Goal: Information Seeking & Learning: Learn about a topic

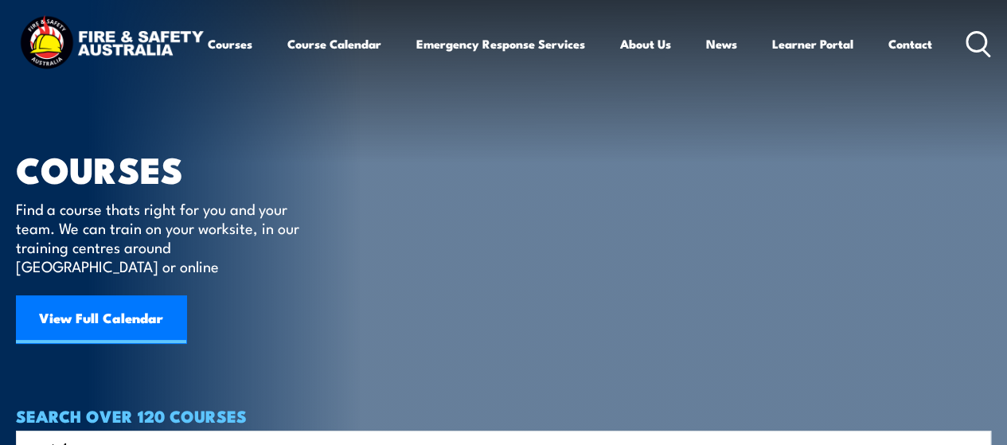
type input "cert 4"
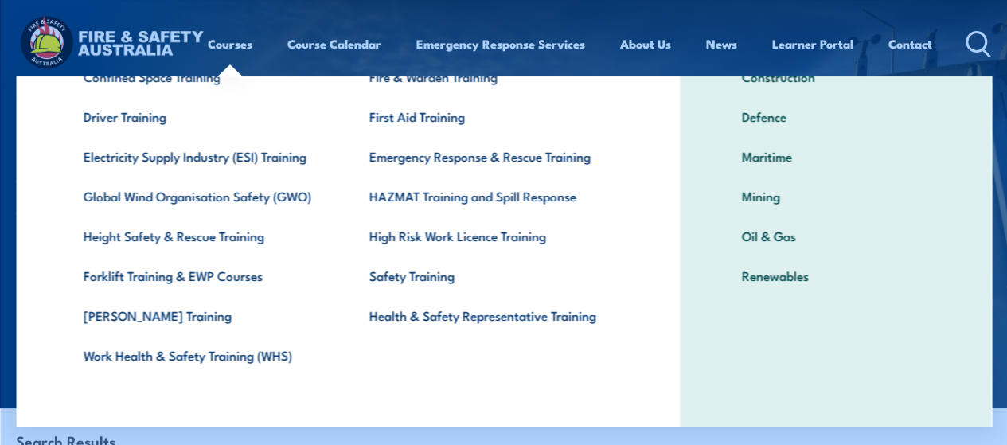
scroll to position [148, 0]
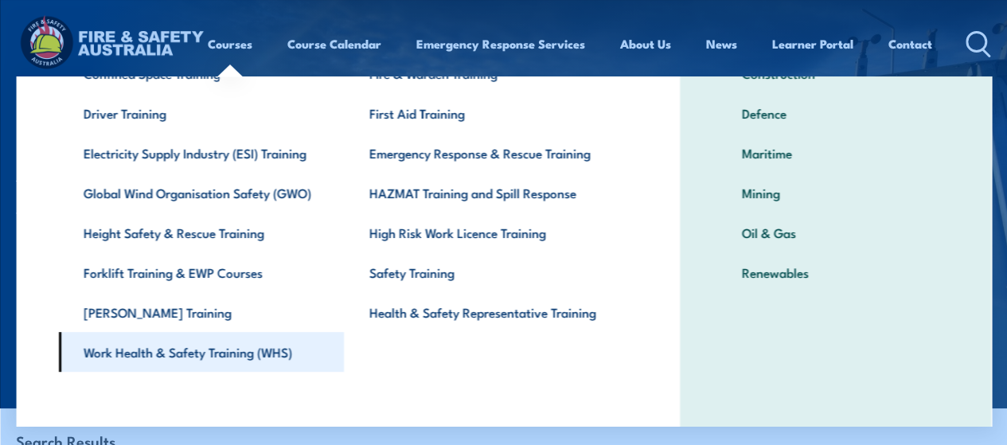
click at [280, 356] on link "Work Health & Safety Training (WHS)" at bounding box center [201, 352] width 286 height 40
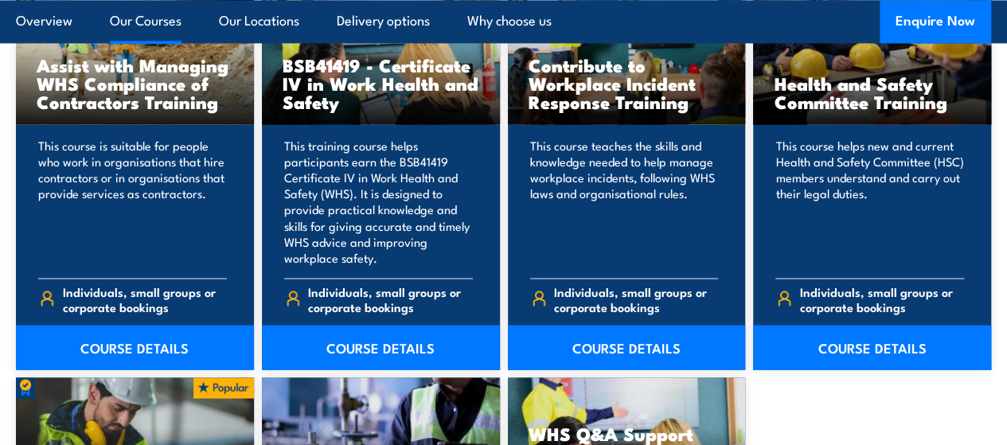
scroll to position [1264, 0]
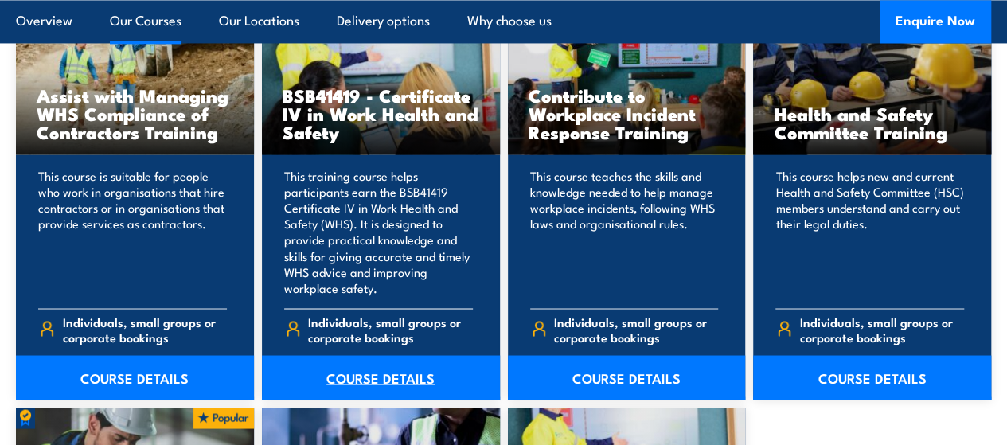
click at [357, 400] on link "COURSE DETAILS" at bounding box center [381, 377] width 238 height 45
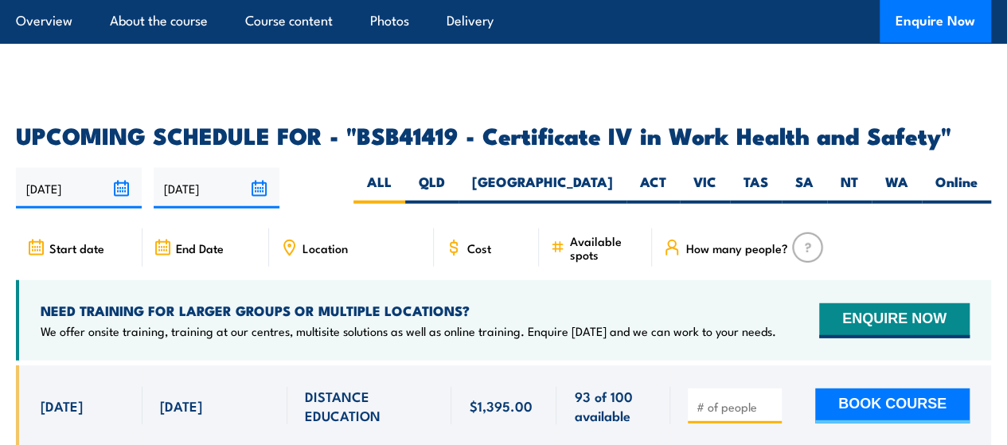
scroll to position [4985, 0]
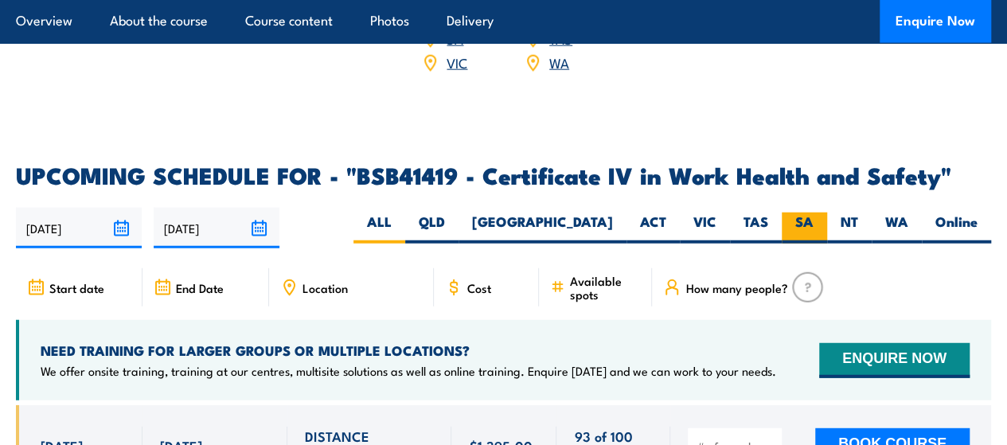
click at [810, 213] on label "SA" at bounding box center [804, 228] width 45 height 31
click at [814, 213] on input "SA" at bounding box center [819, 218] width 10 height 10
radio input "true"
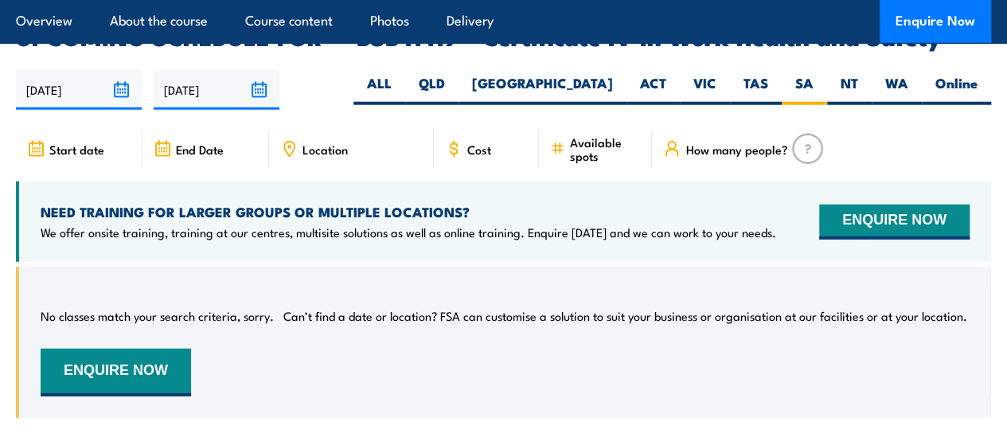
scroll to position [5127, 0]
